Goal: Find specific page/section: Find specific page/section

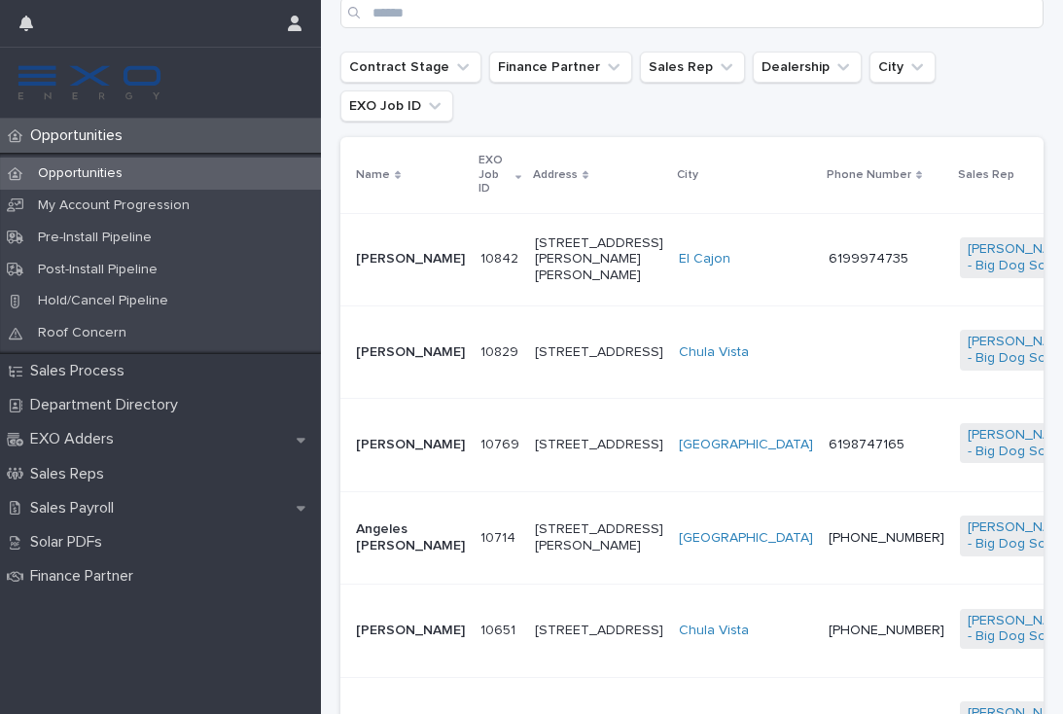
scroll to position [381, 0]
click at [527, 463] on td "[STREET_ADDRESS]" at bounding box center [599, 444] width 144 height 92
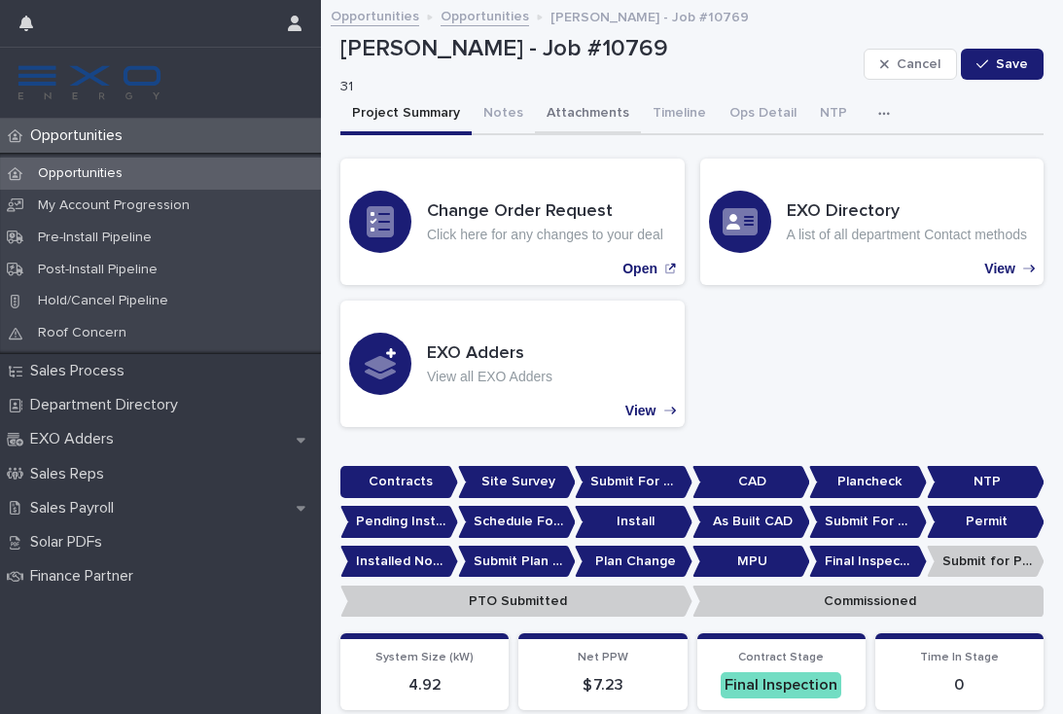
click at [578, 105] on button "Attachments" at bounding box center [588, 114] width 106 height 41
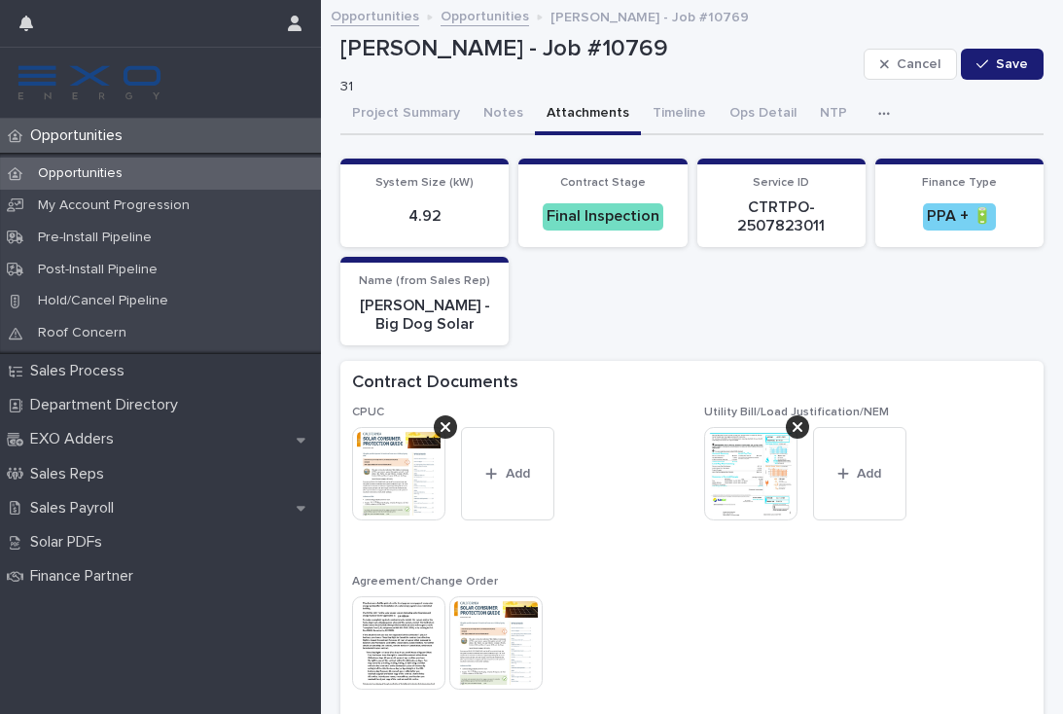
click at [867, 119] on button "button" at bounding box center [888, 113] width 43 height 39
click at [850, 150] on button "Activity" at bounding box center [817, 164] width 128 height 29
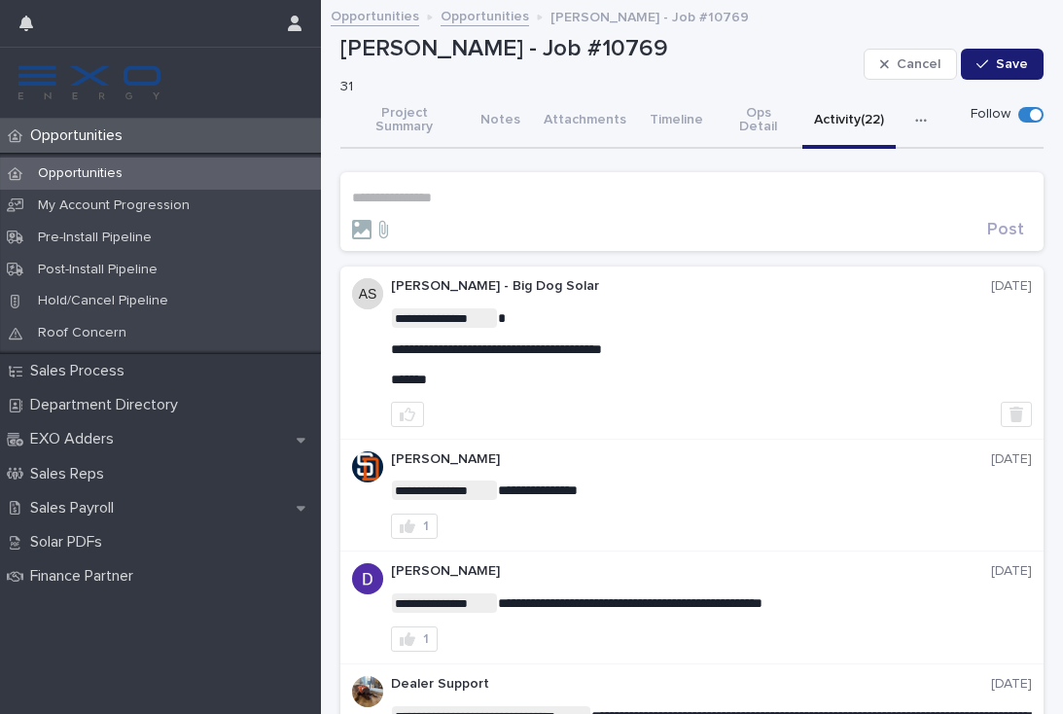
click at [92, 136] on p "Opportunities" at bounding box center [80, 135] width 116 height 18
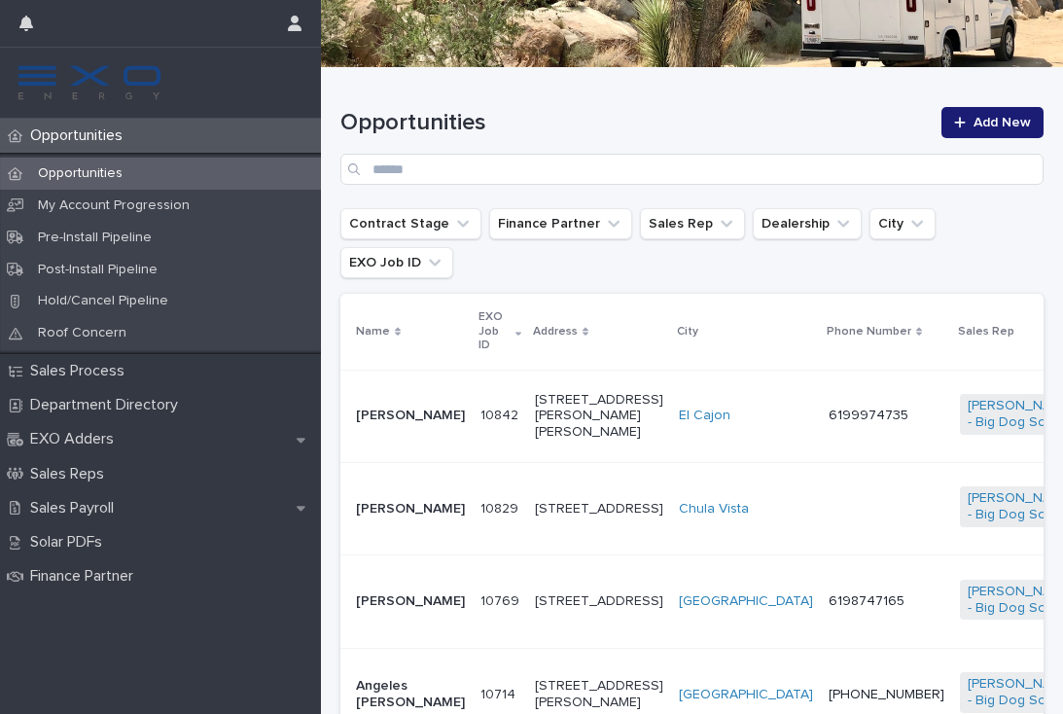
scroll to position [227, 0]
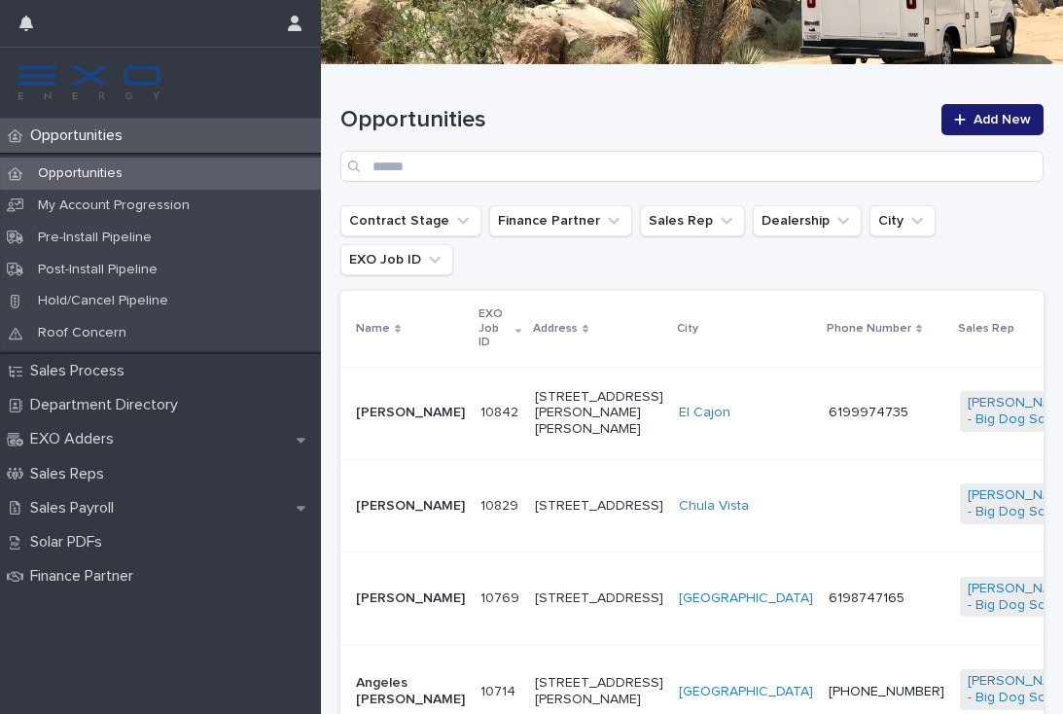
click at [821, 502] on td at bounding box center [886, 505] width 131 height 92
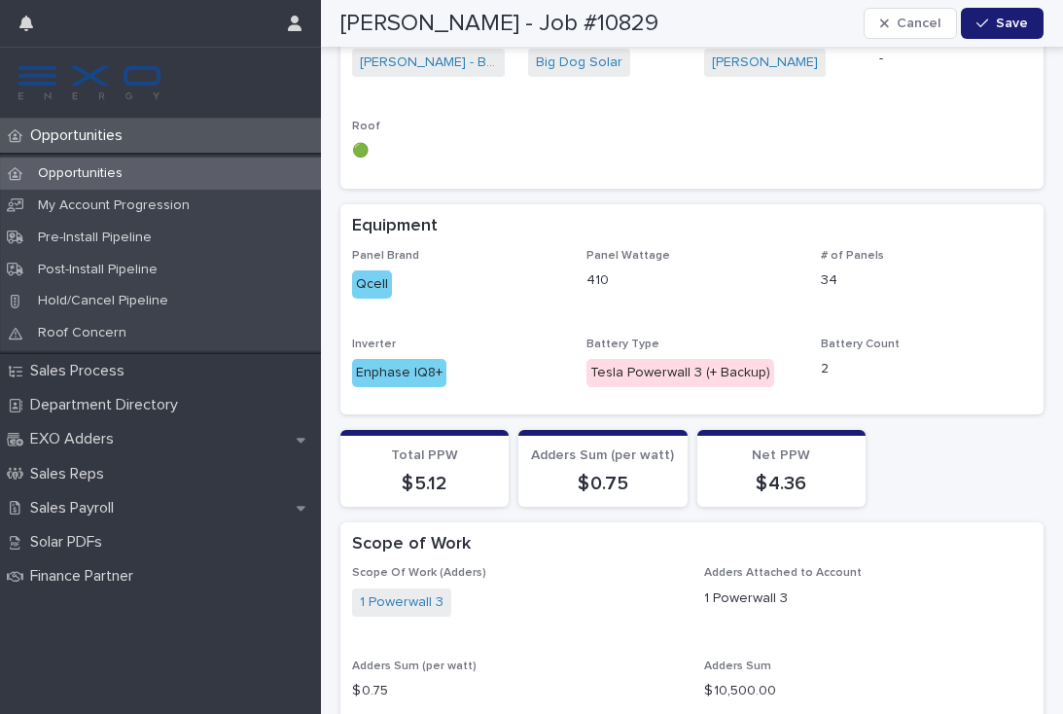
scroll to position [1684, 0]
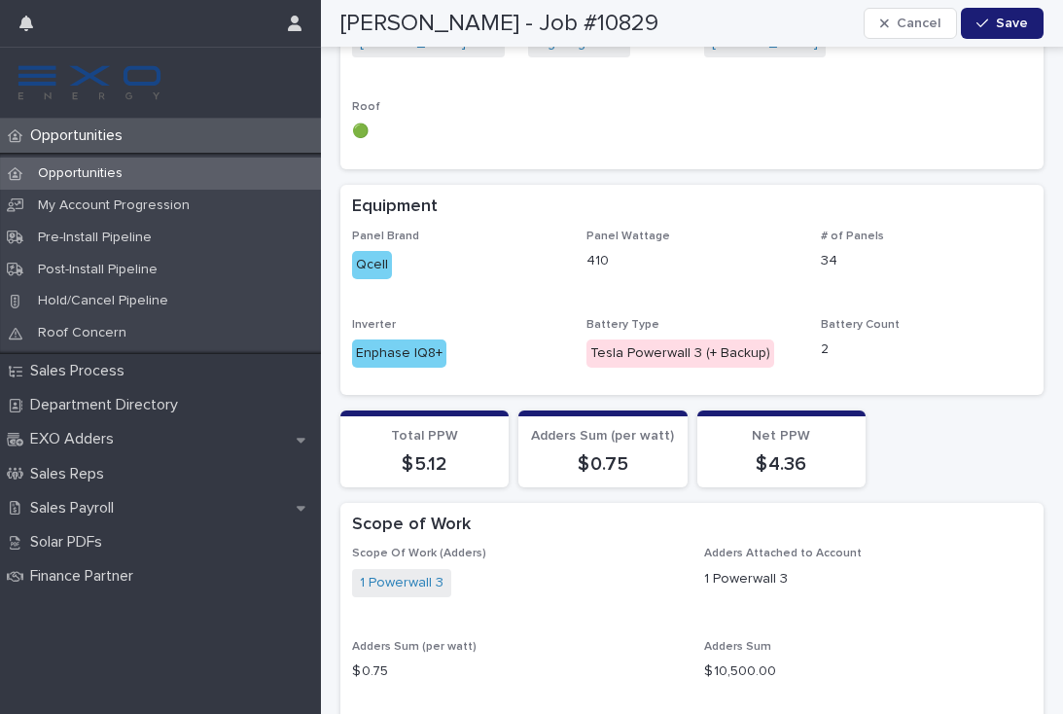
click at [55, 140] on p "Opportunities" at bounding box center [80, 135] width 116 height 18
